Goal: Task Accomplishment & Management: Manage account settings

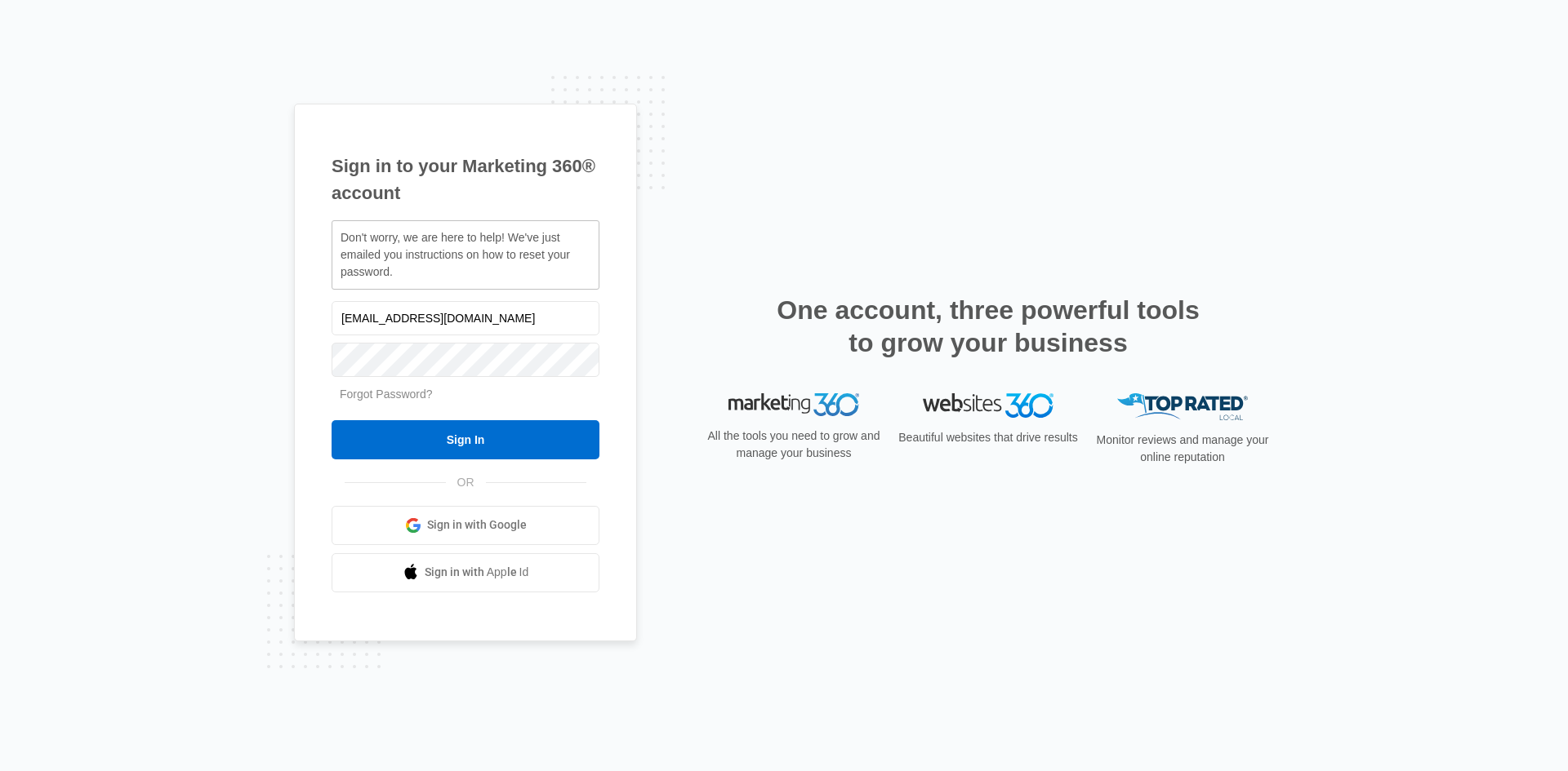
click at [397, 394] on link "Forgot Password?" at bounding box center [386, 394] width 93 height 13
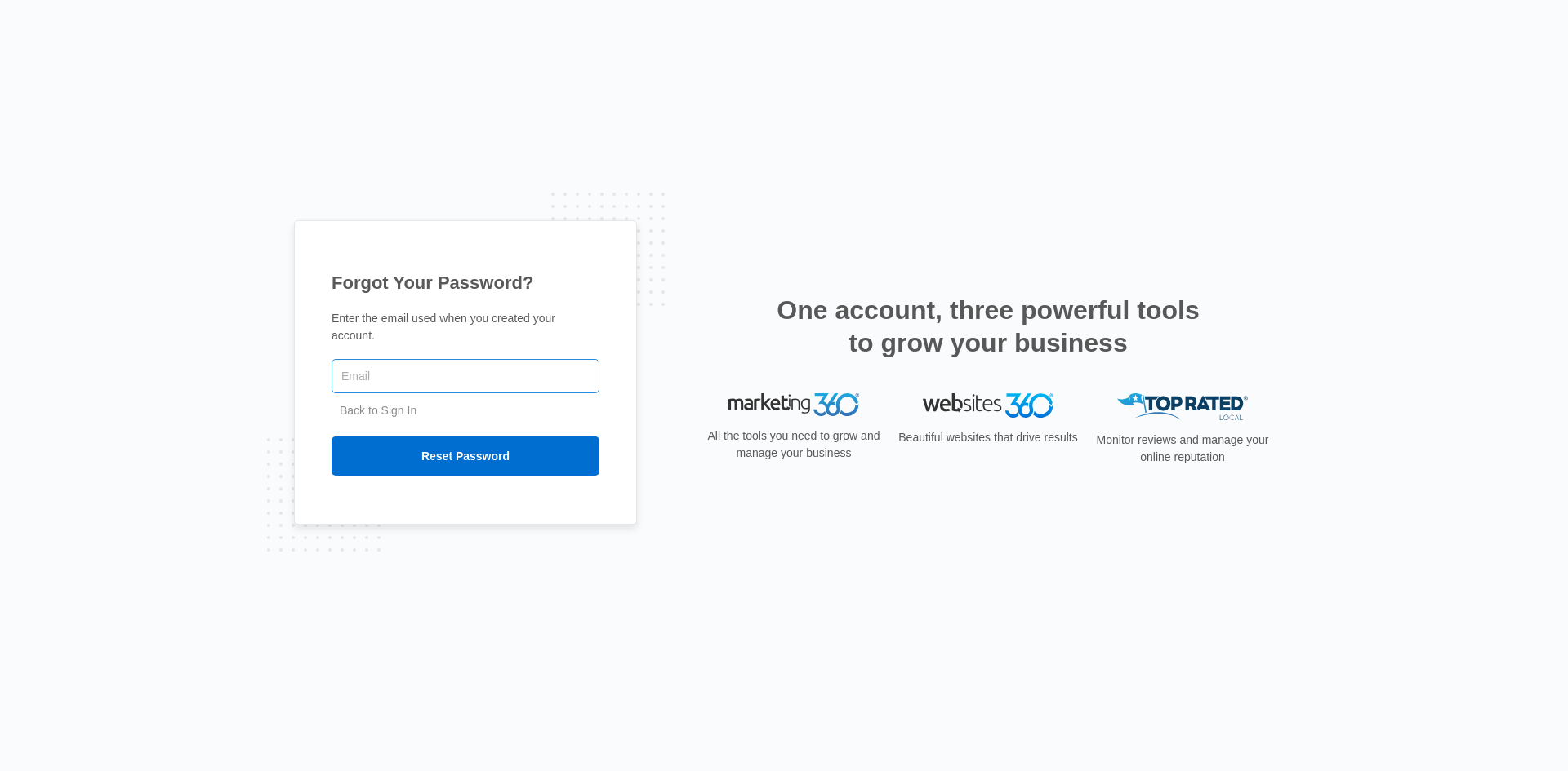
click at [415, 374] on input "text" at bounding box center [466, 376] width 268 height 34
type input "[EMAIL_ADDRESS][DOMAIN_NAME]"
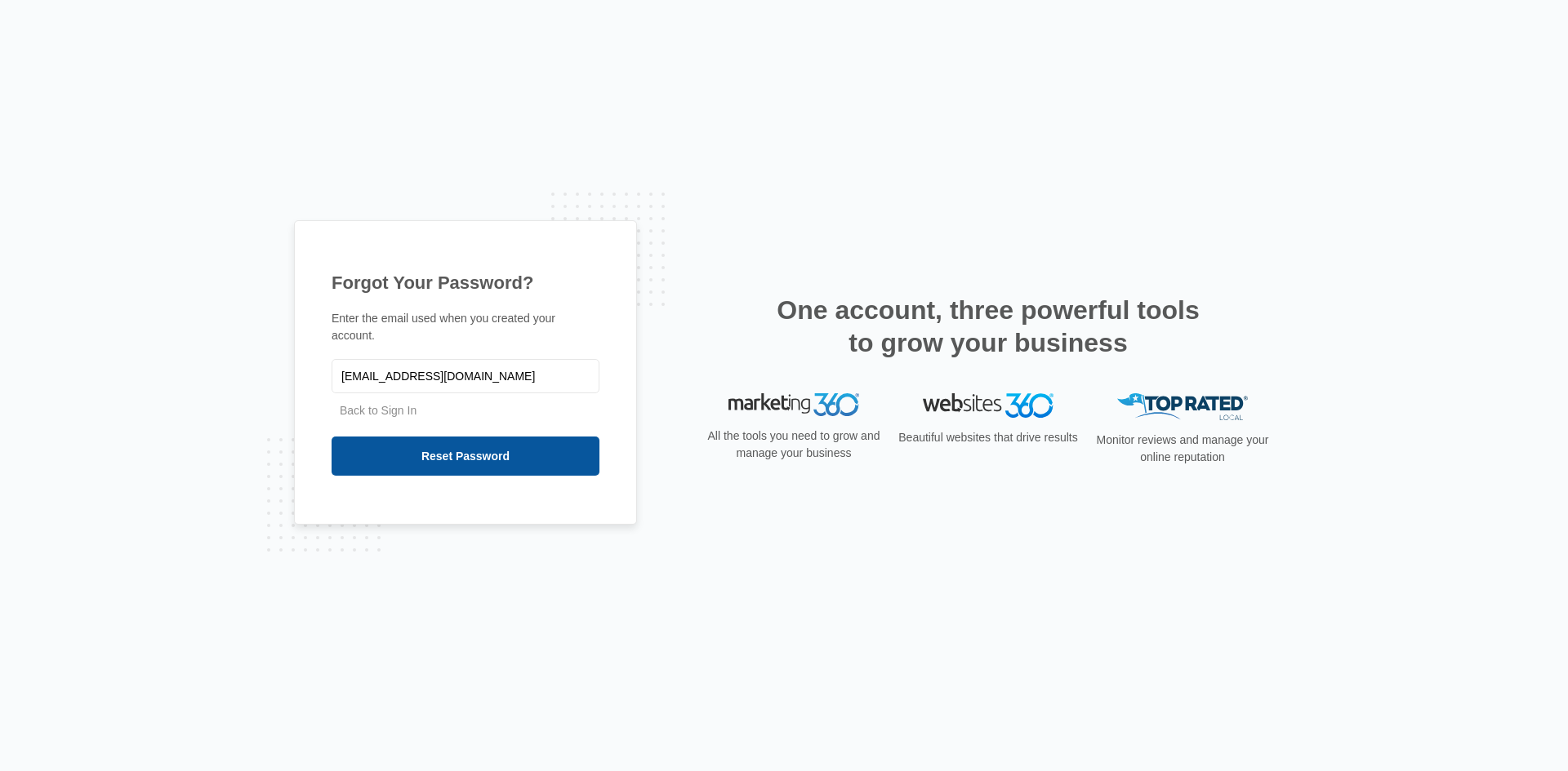
click at [456, 460] on input "Reset Password" at bounding box center [466, 456] width 268 height 39
